Goal: Information Seeking & Learning: Learn about a topic

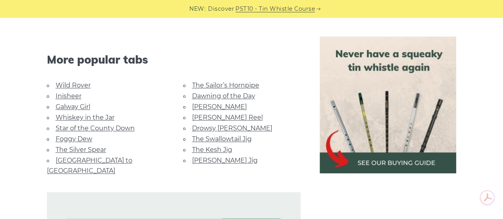
scroll to position [511, 0]
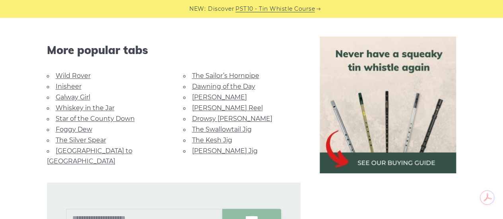
click at [219, 108] on link "[PERSON_NAME] Reel" at bounding box center [227, 108] width 71 height 8
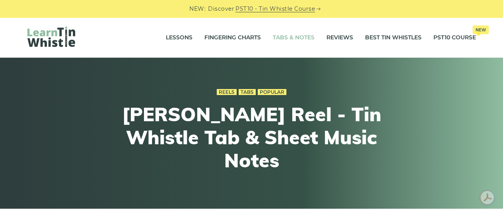
click at [299, 41] on link "Tabs & Notes" at bounding box center [294, 38] width 42 height 20
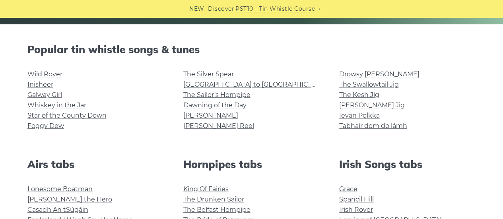
scroll to position [185, 0]
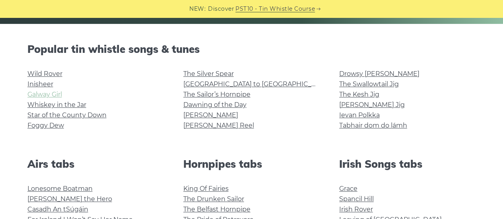
click at [46, 94] on link "Galway Girl" at bounding box center [44, 95] width 35 height 8
click at [364, 115] on link "Ievan Polkka" at bounding box center [359, 115] width 41 height 8
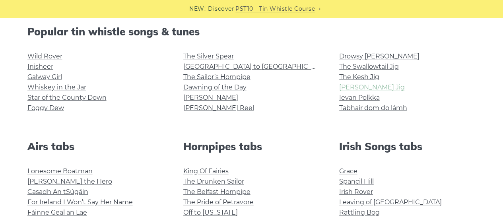
click at [347, 88] on link "[PERSON_NAME] Jig" at bounding box center [372, 88] width 66 height 8
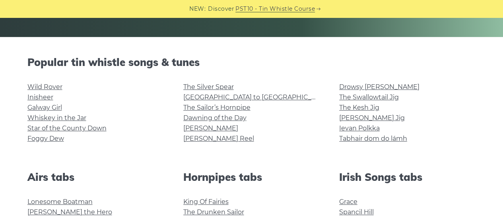
scroll to position [172, 0]
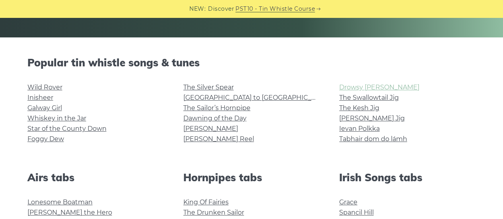
click at [353, 86] on link "Drowsy [PERSON_NAME]" at bounding box center [379, 88] width 80 height 8
click at [56, 140] on link "Foggy Dew" at bounding box center [45, 139] width 37 height 8
click at [368, 110] on link "The Kesh Jig" at bounding box center [359, 108] width 40 height 8
click at [193, 141] on link "[PERSON_NAME] Reel" at bounding box center [218, 139] width 71 height 8
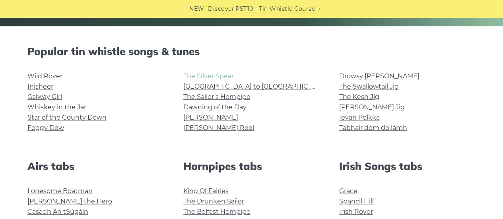
scroll to position [183, 0]
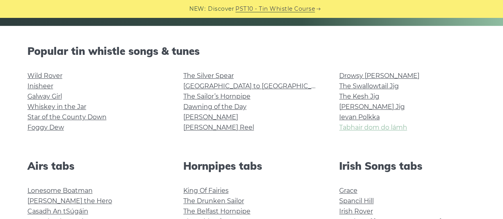
click at [351, 129] on link "Tabhair dom do lámh" at bounding box center [373, 128] width 68 height 8
click at [362, 107] on link "[PERSON_NAME] Jig" at bounding box center [372, 107] width 66 height 8
click at [44, 89] on link "Inisheer" at bounding box center [40, 86] width 26 height 8
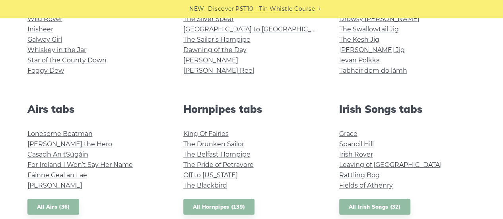
scroll to position [262, 0]
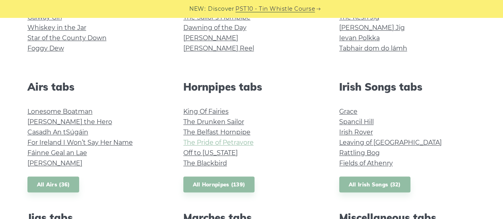
click at [228, 141] on link "The Pride of Petravore" at bounding box center [218, 143] width 70 height 8
click at [117, 118] on li "Hector the Hero" at bounding box center [95, 122] width 137 height 10
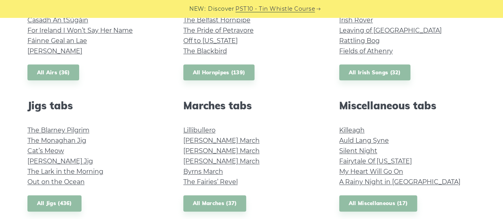
scroll to position [396, 0]
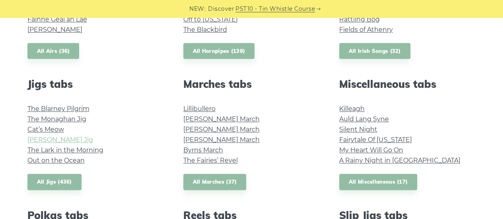
click at [54, 140] on link "Fraher’s Jig" at bounding box center [60, 140] width 66 height 8
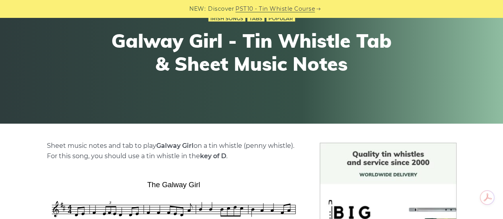
scroll to position [84, 0]
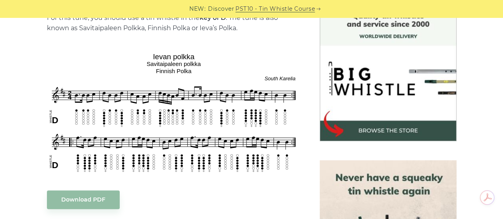
scroll to position [223, 0]
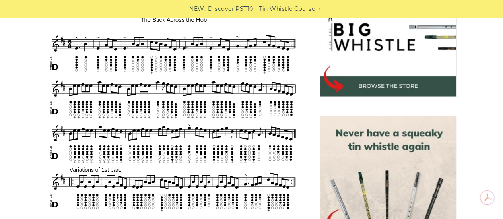
scroll to position [213, 0]
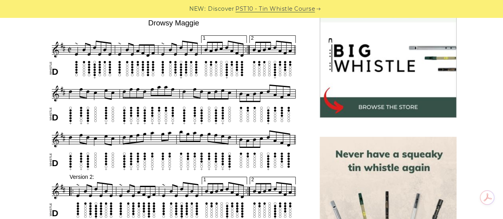
scroll to position [251, 0]
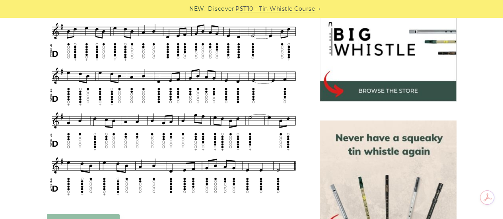
scroll to position [264, 0]
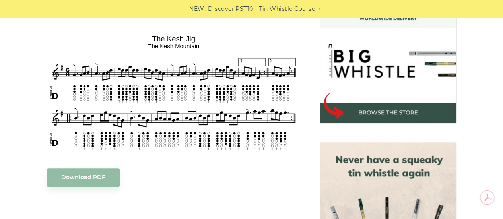
scroll to position [234, 0]
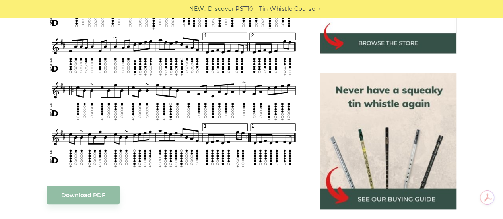
scroll to position [321, 0]
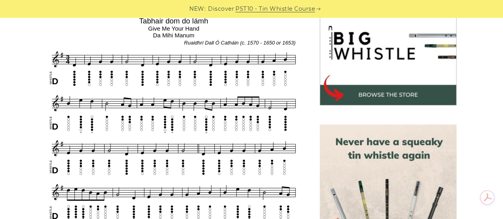
scroll to position [261, 0]
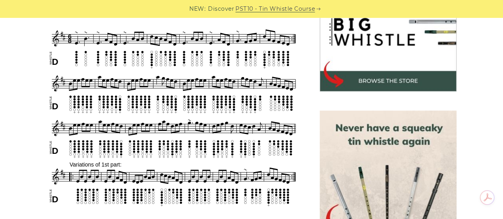
scroll to position [274, 0]
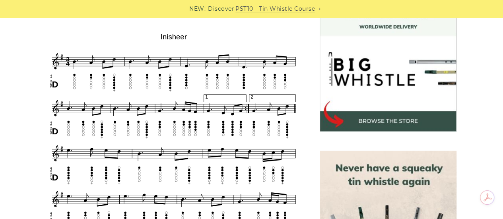
scroll to position [234, 0]
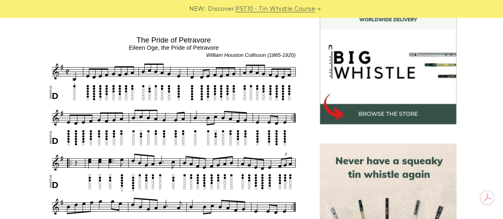
scroll to position [241, 0]
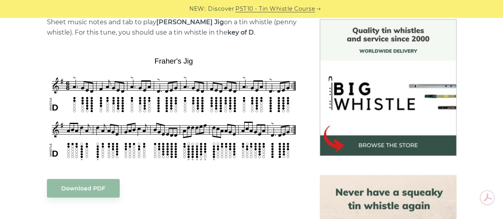
scroll to position [209, 0]
